Goal: Book appointment/travel/reservation

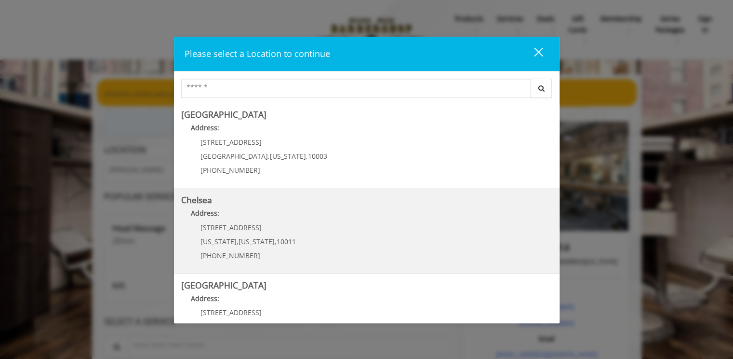
click at [323, 230] on link "Chelsea Address: [STREET_ADDRESS][US_STATE][US_STATE] (917) 639-3902" at bounding box center [366, 230] width 371 height 70
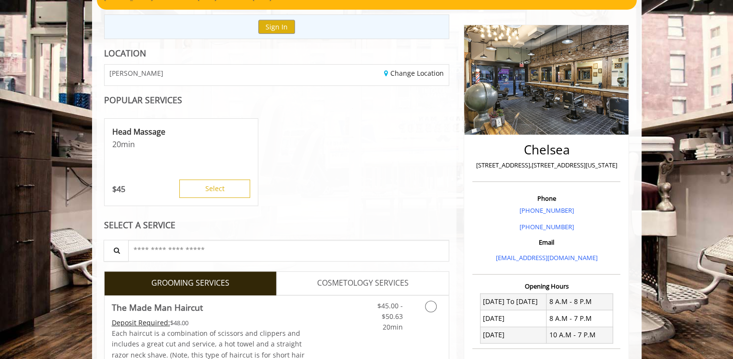
click at [272, 199] on div "Head Massage 20 min $ 45 Select" at bounding box center [277, 162] width 346 height 96
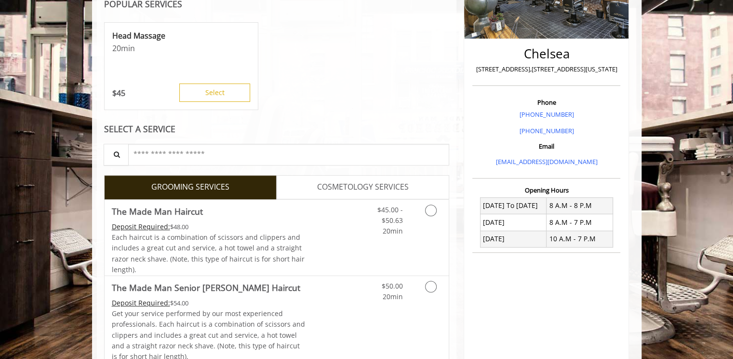
scroll to position [193, 0]
click at [271, 225] on div "Deposit Required: $48.00" at bounding box center [209, 226] width 194 height 11
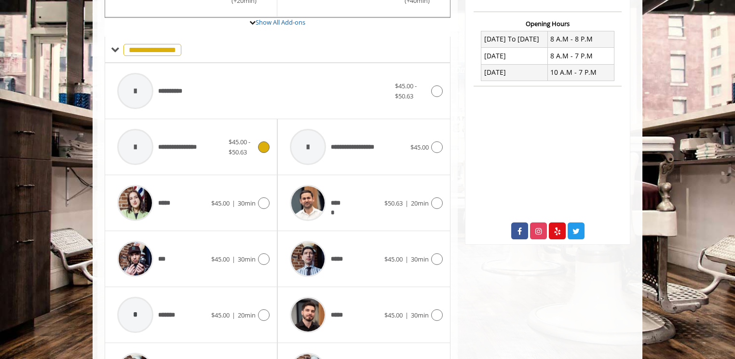
scroll to position [382, 0]
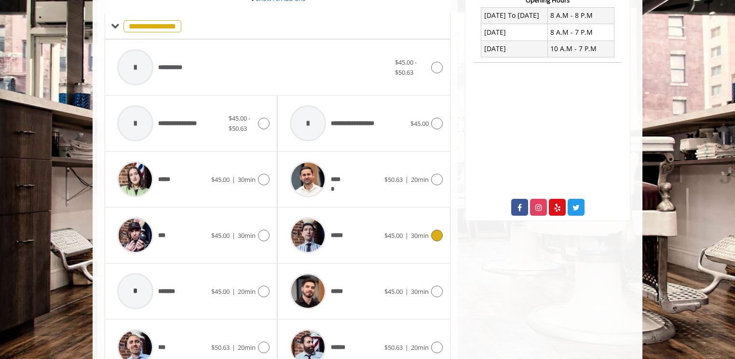
click at [410, 248] on div "***** $45.00 | 30min" at bounding box center [363, 235] width 157 height 46
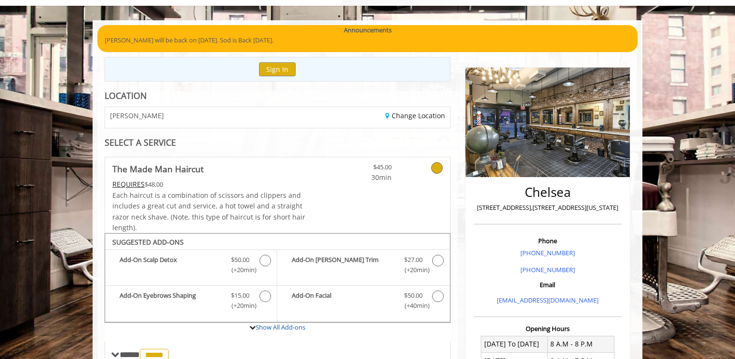
scroll to position [286, 0]
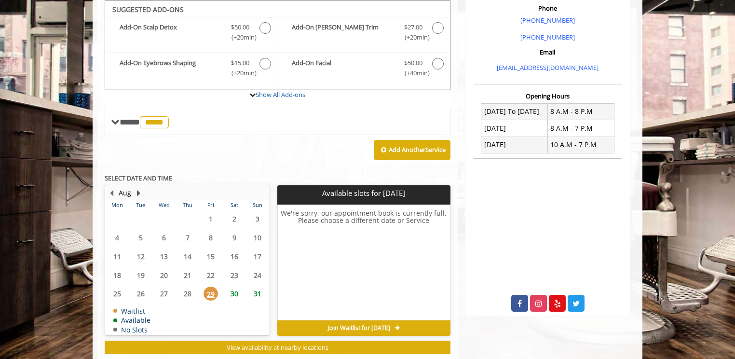
click at [138, 188] on button "Next Month" at bounding box center [139, 193] width 8 height 11
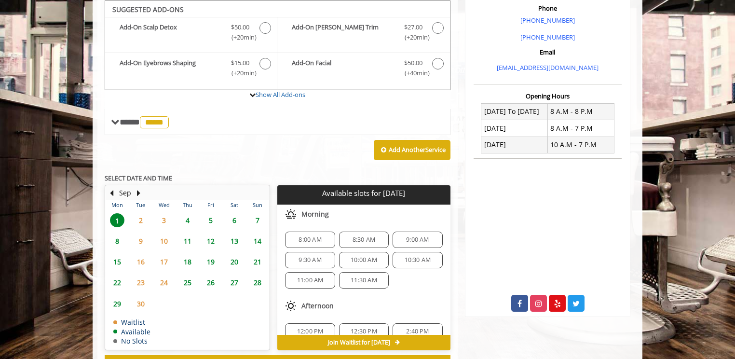
click at [168, 222] on span "3" at bounding box center [164, 220] width 14 height 14
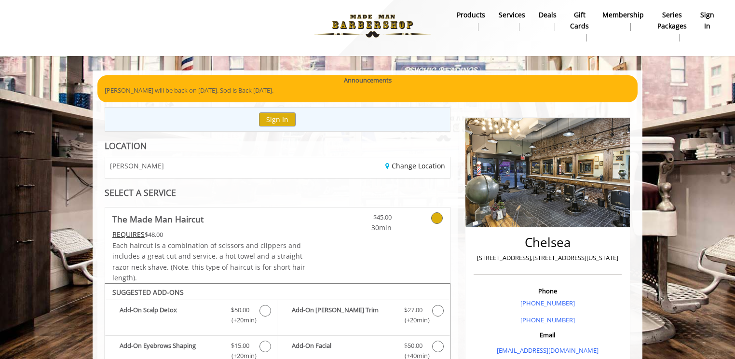
scroll to position [0, 0]
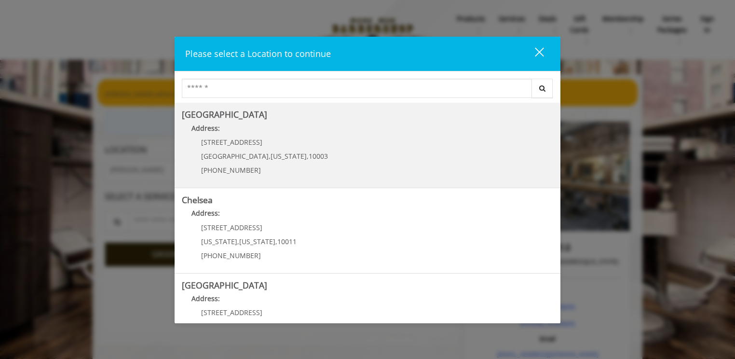
click at [283, 172] on p "[PHONE_NUMBER]" at bounding box center [264, 169] width 127 height 7
